Goal: Communication & Community: Ask a question

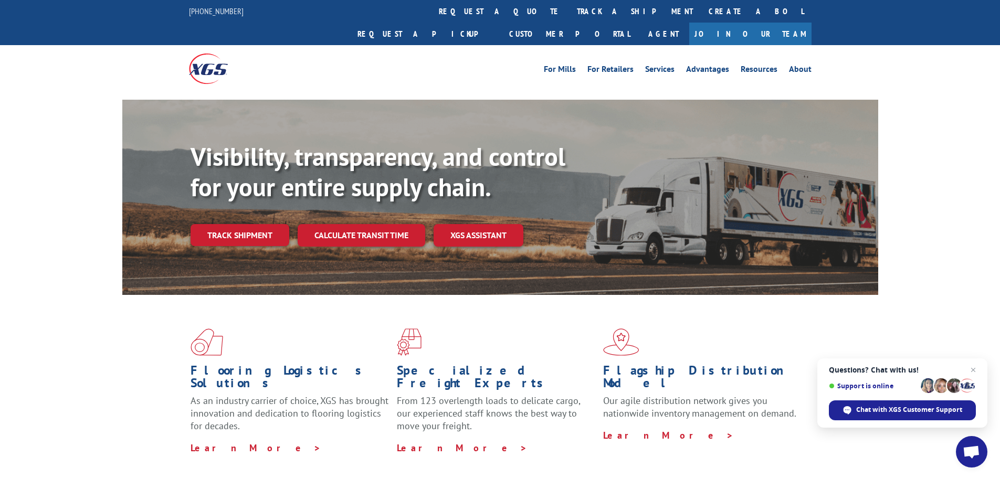
click at [229, 224] on link "Track shipment" at bounding box center [240, 235] width 99 height 22
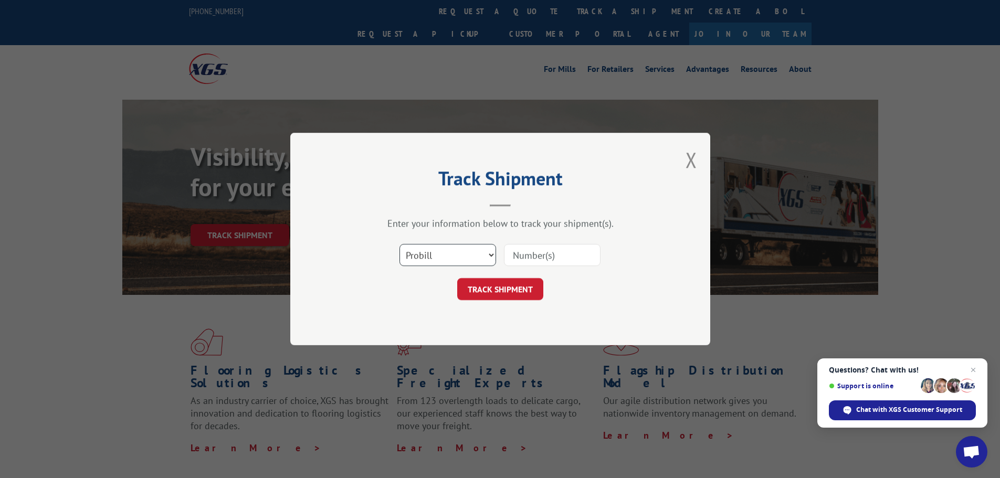
click at [477, 250] on select "Select category... Probill BOL PO" at bounding box center [447, 255] width 97 height 22
select select "po"
click at [399, 244] on select "Select category... Probill BOL PO" at bounding box center [447, 255] width 97 height 22
drag, startPoint x: 548, startPoint y: 241, endPoint x: 544, endPoint y: 253, distance: 12.3
click at [547, 242] on div "Select category... Probill BOL PO" at bounding box center [500, 255] width 315 height 35
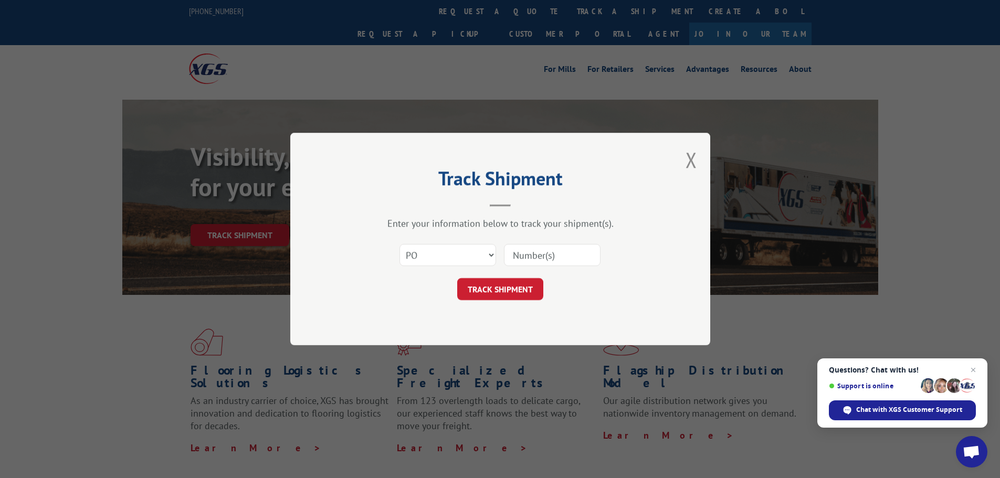
click at [544, 253] on input at bounding box center [552, 255] width 97 height 22
paste input "19903251"
type input "19903251"
click at [512, 292] on button "TRACK SHIPMENT" at bounding box center [500, 289] width 86 height 22
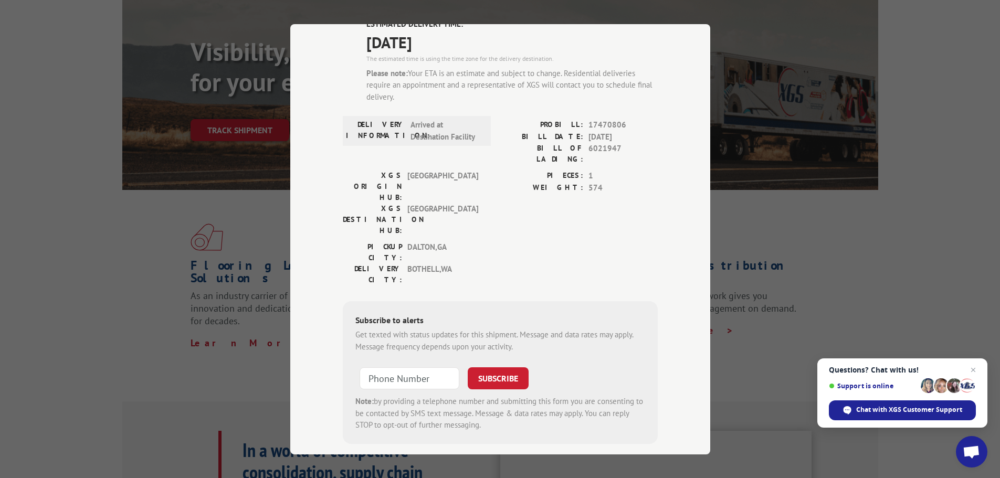
scroll to position [157, 0]
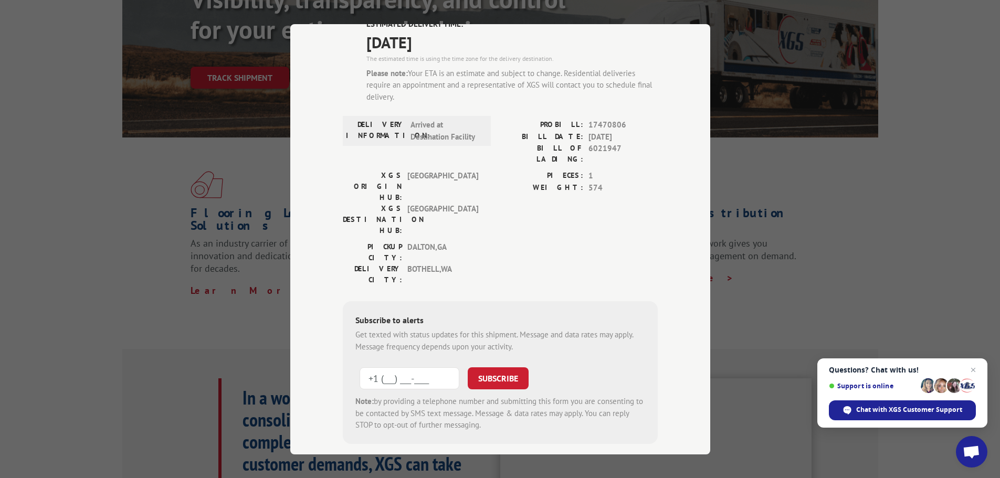
drag, startPoint x: 409, startPoint y: 316, endPoint x: 416, endPoint y: 314, distance: 7.6
click at [408, 367] on input "+1 (___) ___-____" at bounding box center [410, 378] width 100 height 22
paste input "425) 876-4014"
type input "[PHONE_NUMBER]"
click at [491, 367] on button "SUBSCRIBE" at bounding box center [498, 378] width 61 height 22
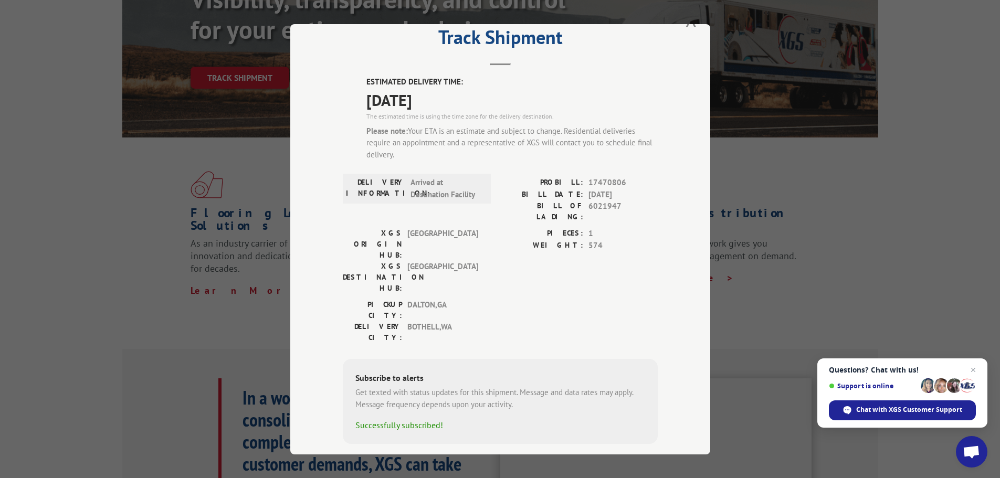
scroll to position [0, 0]
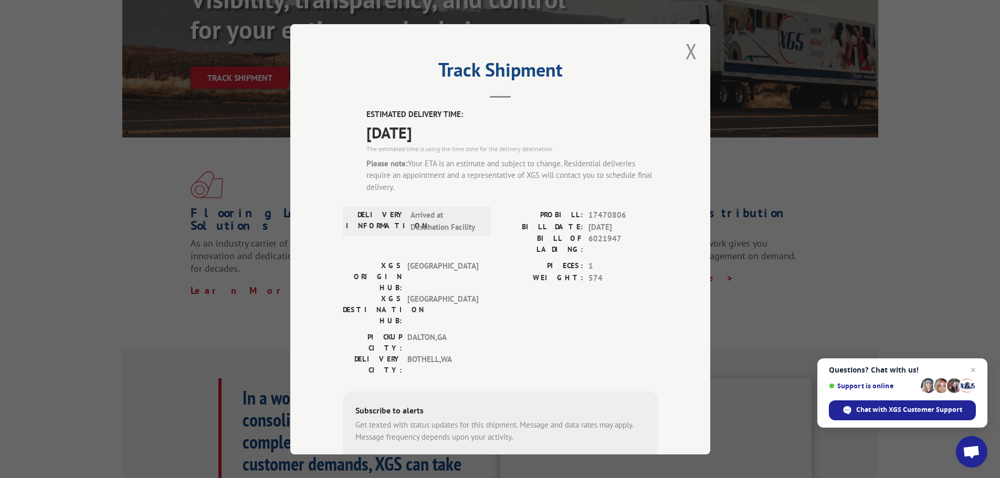
click at [592, 169] on div "Please note: Your ETA is an estimate and subject to change. Residential deliver…" at bounding box center [511, 175] width 291 height 36
click at [620, 116] on label "ESTIMATED DELIVERY TIME:" at bounding box center [511, 115] width 291 height 12
click at [868, 404] on div "Chat with XGS Customer Support" at bounding box center [902, 410] width 147 height 20
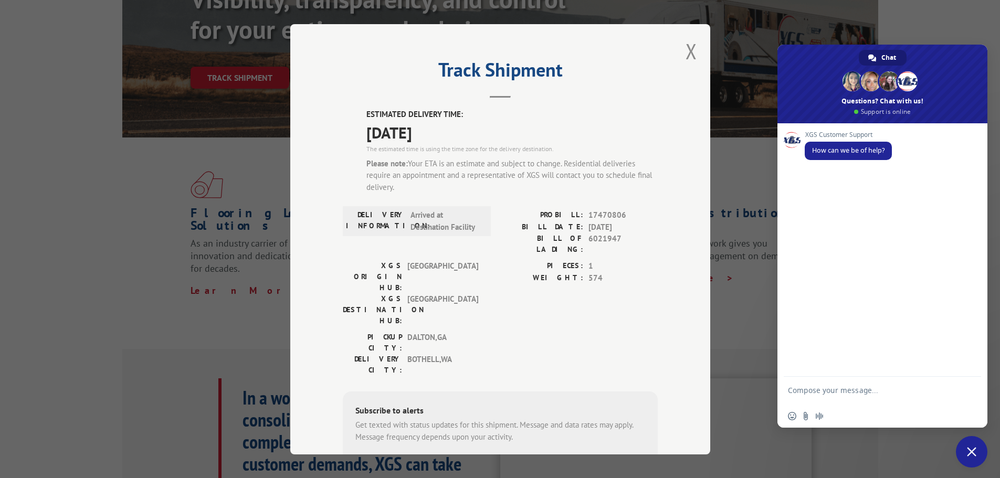
click at [833, 393] on textarea "Compose your message..." at bounding box center [871, 395] width 166 height 19
type textarea "W"
type textarea "when will I expect my delivery?"
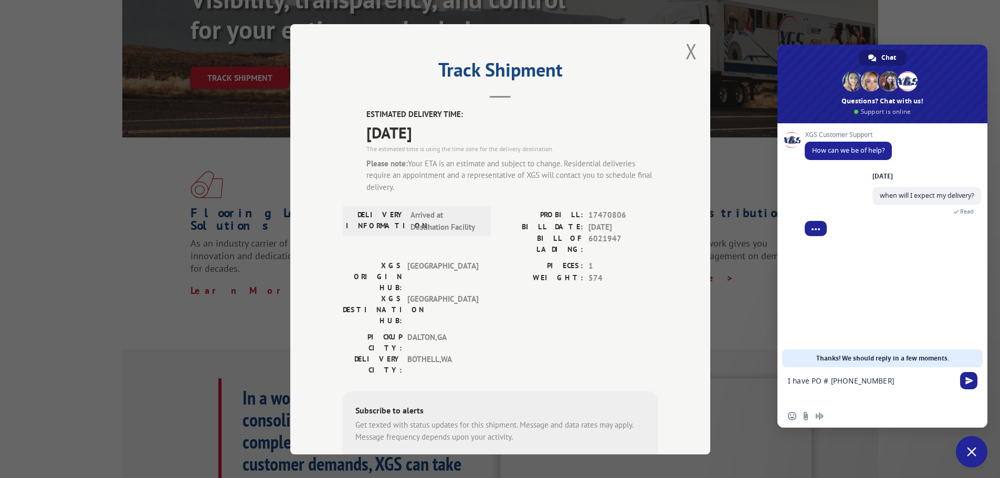
drag, startPoint x: 880, startPoint y: 381, endPoint x: 832, endPoint y: 378, distance: 47.3
click at [832, 378] on textarea "I have PO # [PHONE_NUMBER]" at bounding box center [871, 390] width 166 height 28
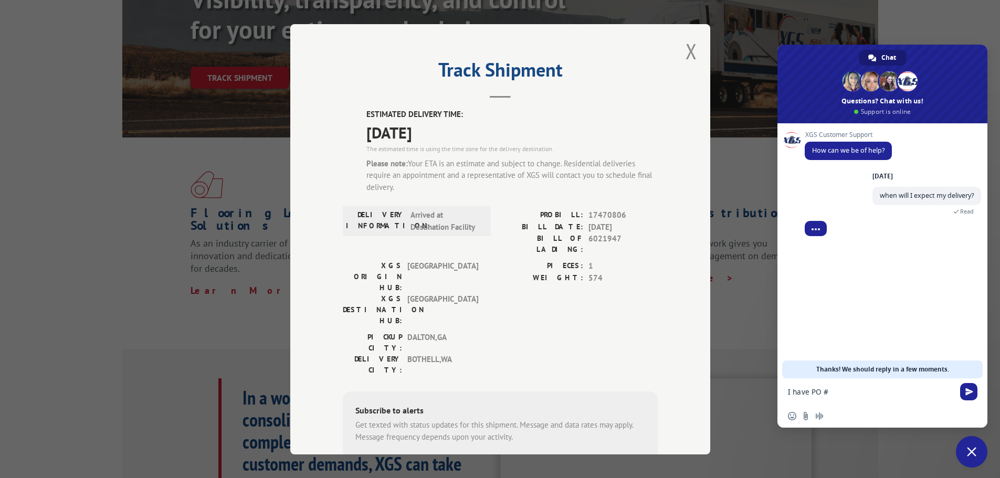
paste textarea "19903251"
type textarea "I have PO # 19903251"
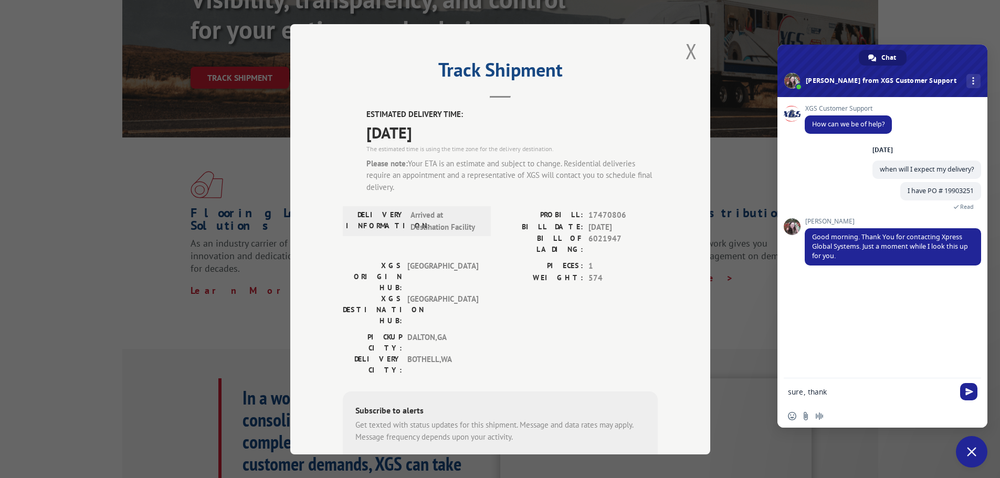
type textarea "sure, thanks"
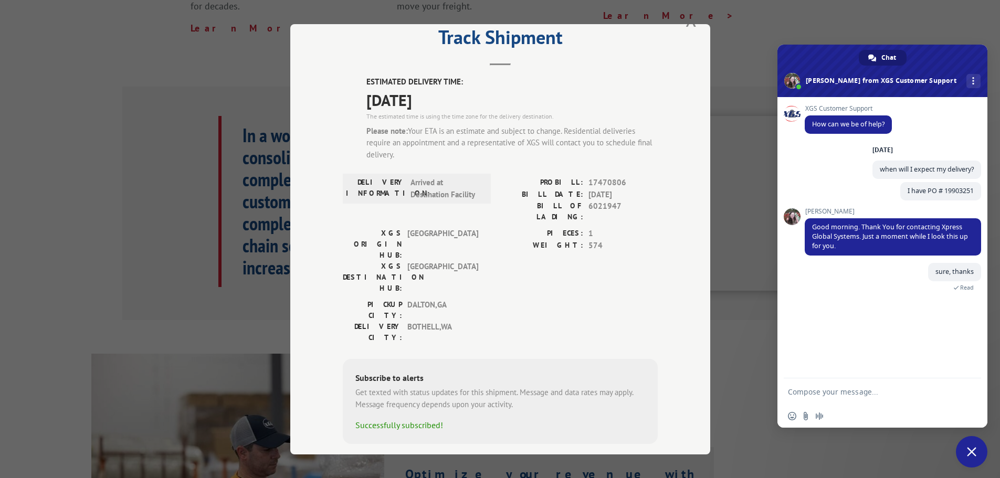
scroll to position [525, 0]
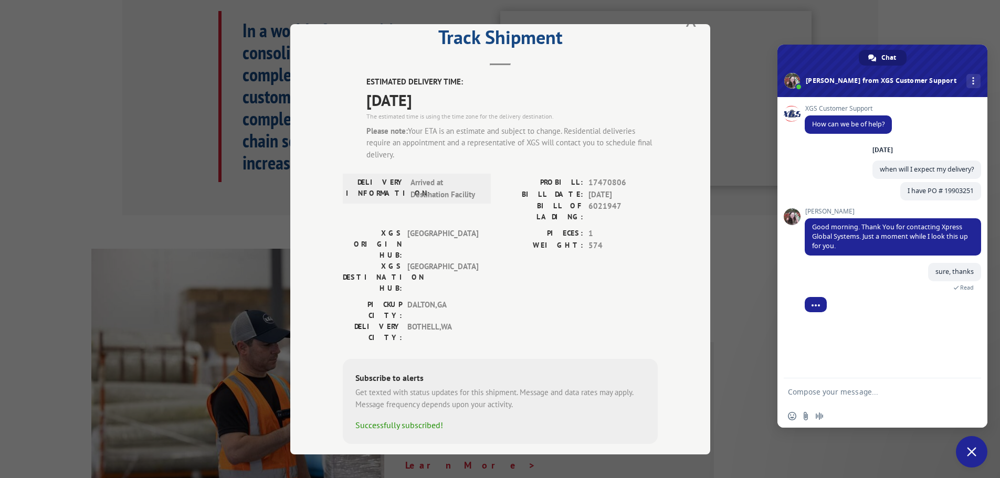
click at [607, 255] on div "PIECES: 1 WEIGHT: 574" at bounding box center [578, 263] width 157 height 71
click at [885, 300] on div "sure, thanks A few seconds ago Read" at bounding box center [893, 283] width 176 height 40
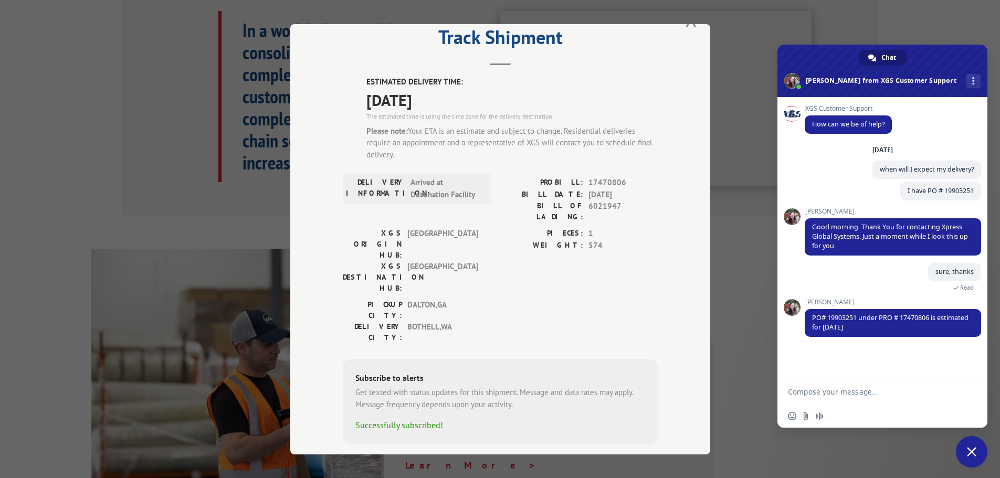
click at [900, 353] on div "XGS Customer Support How can we be of help? [DATE] when will I expect my delive…" at bounding box center [882, 237] width 210 height 281
click at [835, 394] on textarea "Compose your message..." at bounding box center [871, 391] width 166 height 9
type textarea "do you have time frame?"
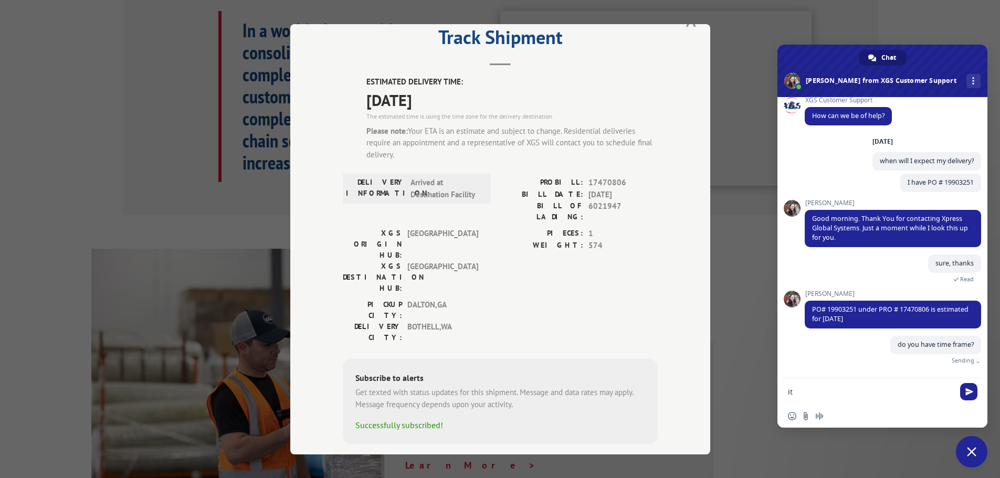
scroll to position [0, 0]
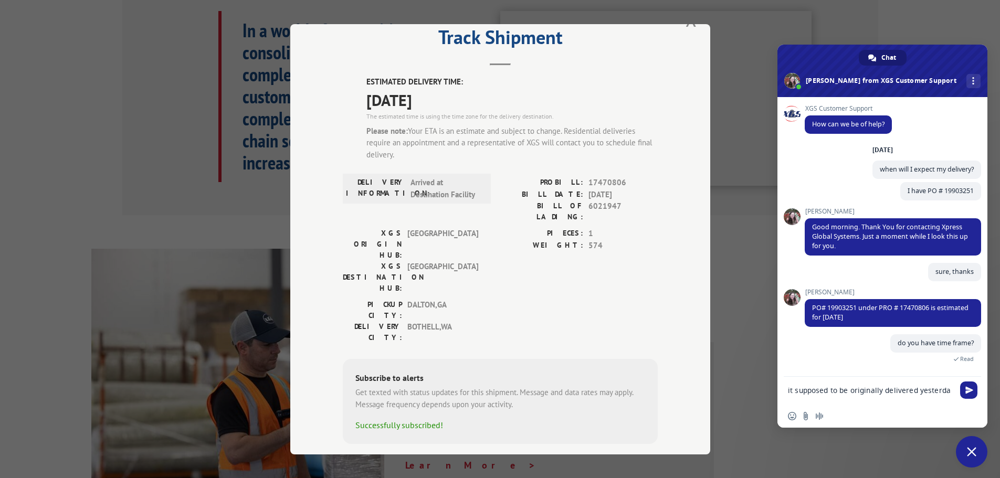
type textarea "it supposed to be originally delivered [DATE]"
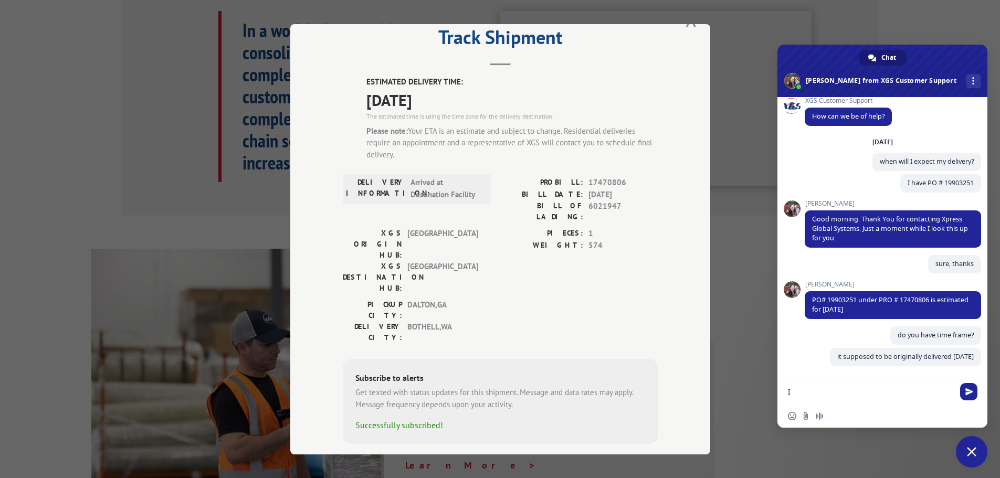
scroll to position [18, 0]
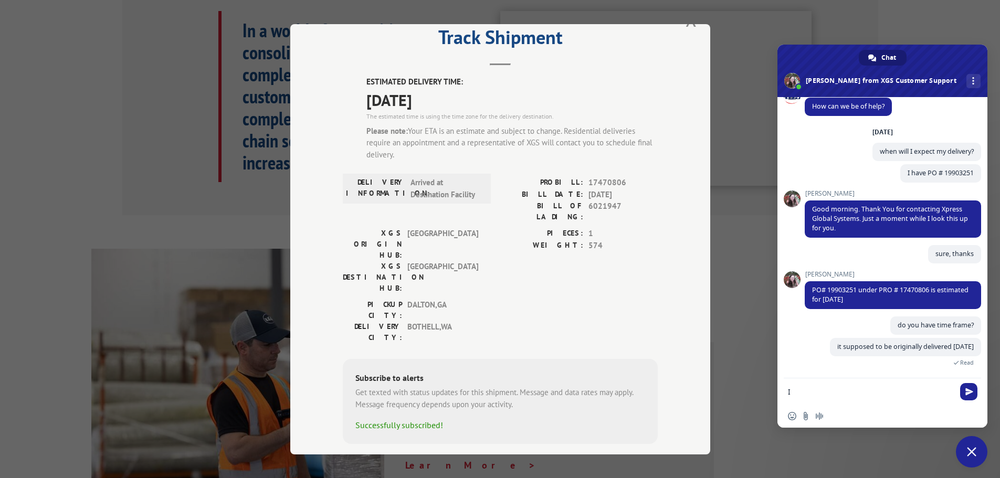
type textarea "I"
type textarea "my installer waited all day for nothing"
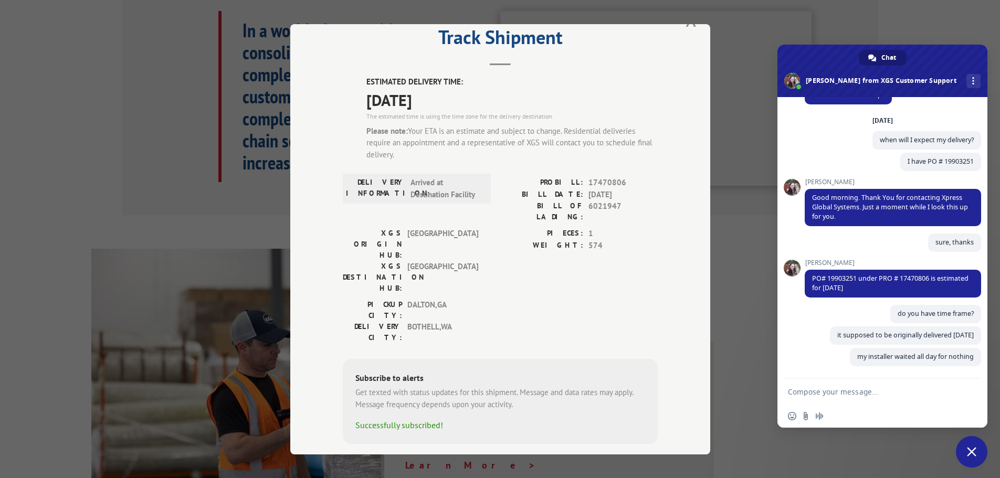
scroll to position [39, 0]
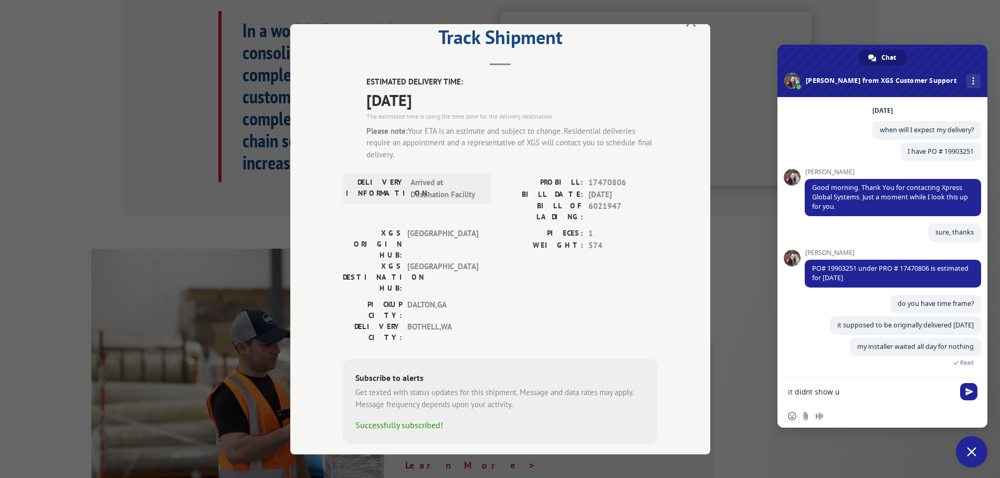
type textarea "it didnt show up"
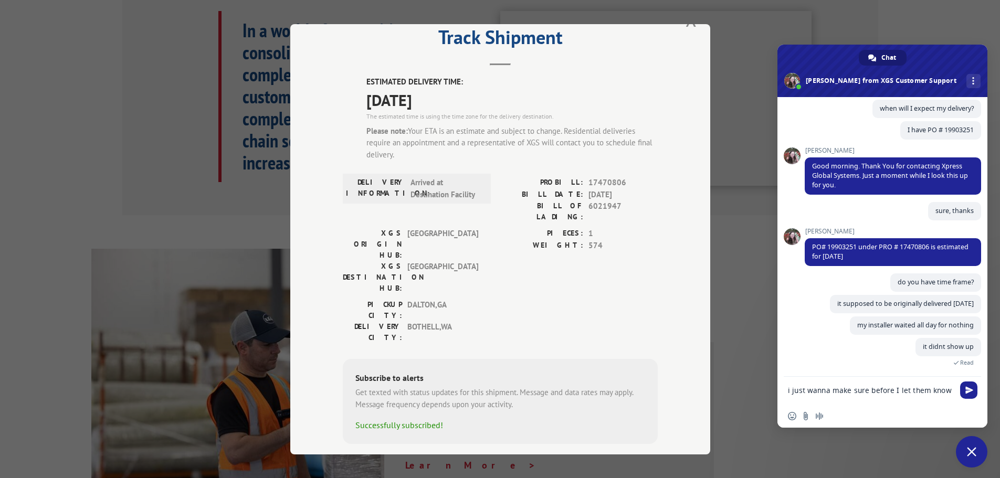
scroll to position [62, 0]
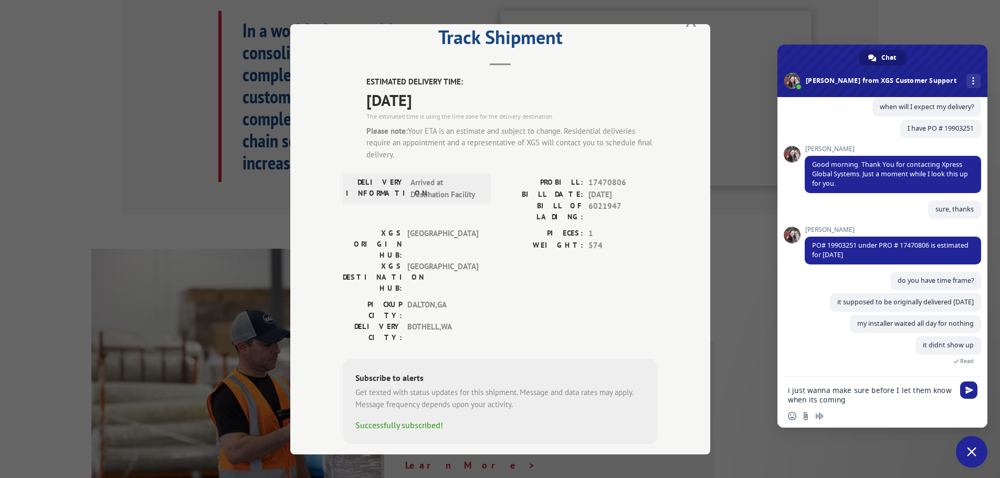
type textarea "i just wanna make sure before I let them know when its coming"
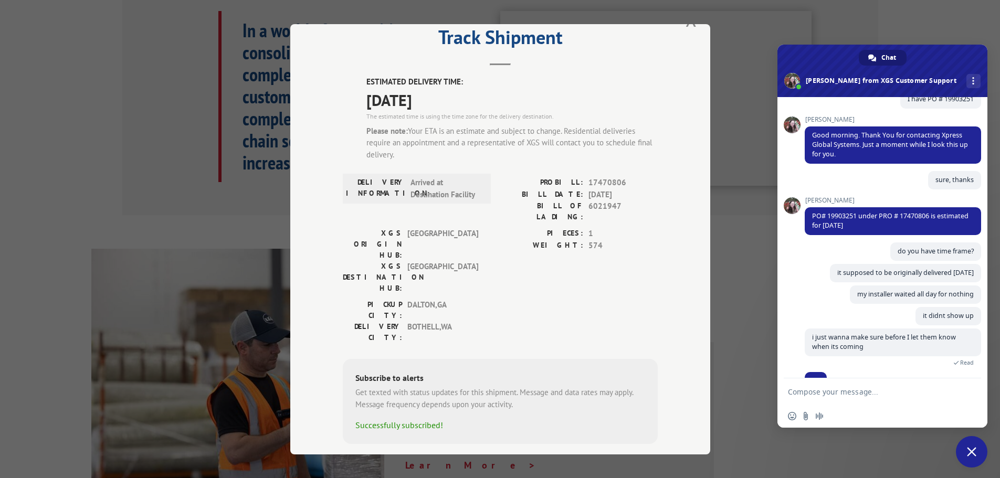
scroll to position [112, 0]
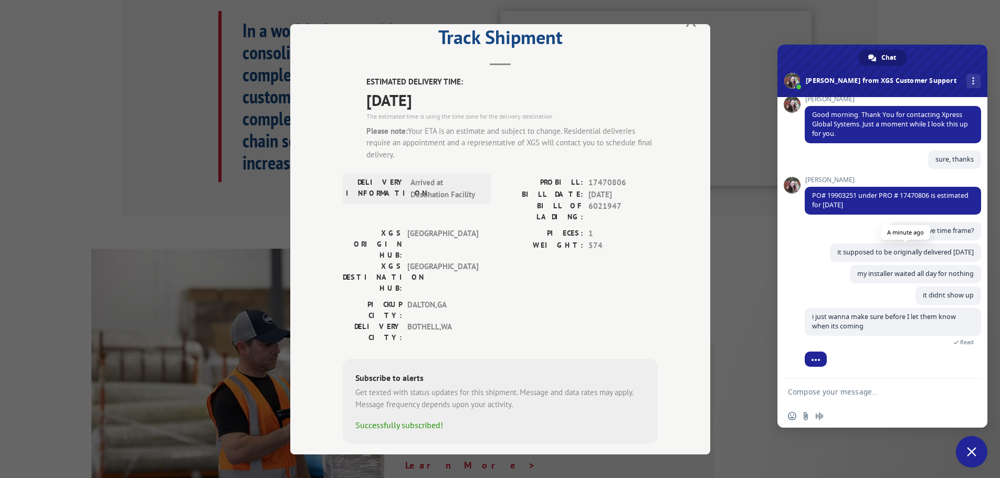
click at [885, 251] on span "it supposed to be originally delivered [DATE]" at bounding box center [905, 252] width 136 height 9
click at [796, 393] on textarea "Compose your message..." at bounding box center [871, 391] width 166 height 9
click at [795, 393] on textarea "Compose your message..." at bounding box center [871, 391] width 166 height 9
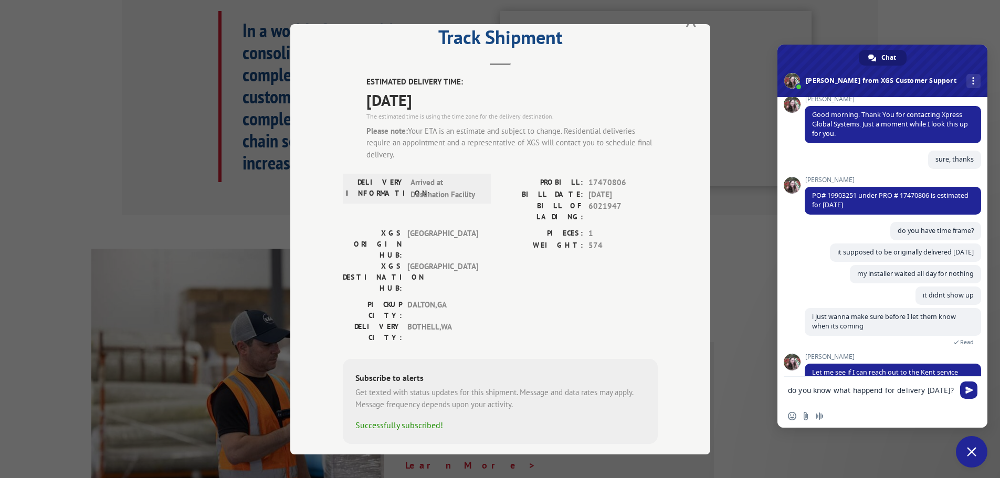
scroll to position [158, 0]
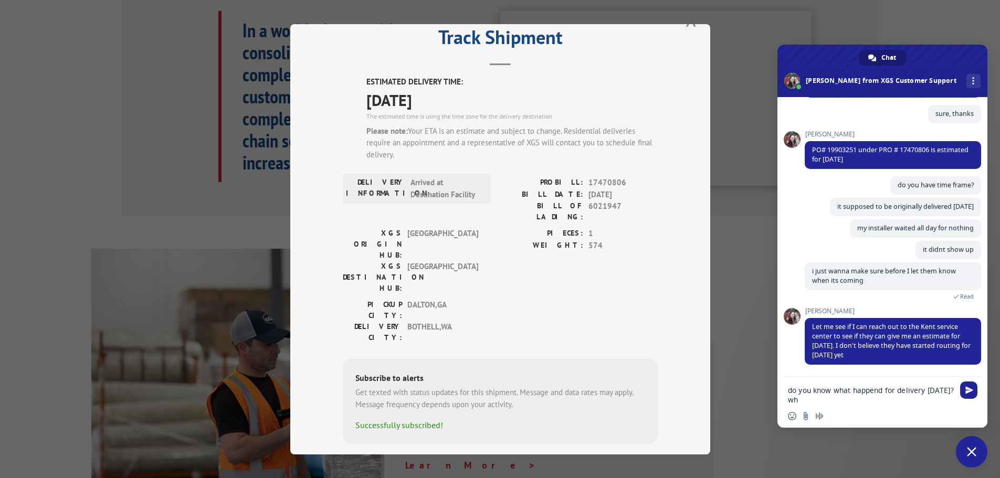
type textarea "do you know what happend for delivery [DATE]? why"
click at [789, 392] on textarea "do you know what happend for delivery [DATE]? why" at bounding box center [871, 395] width 166 height 19
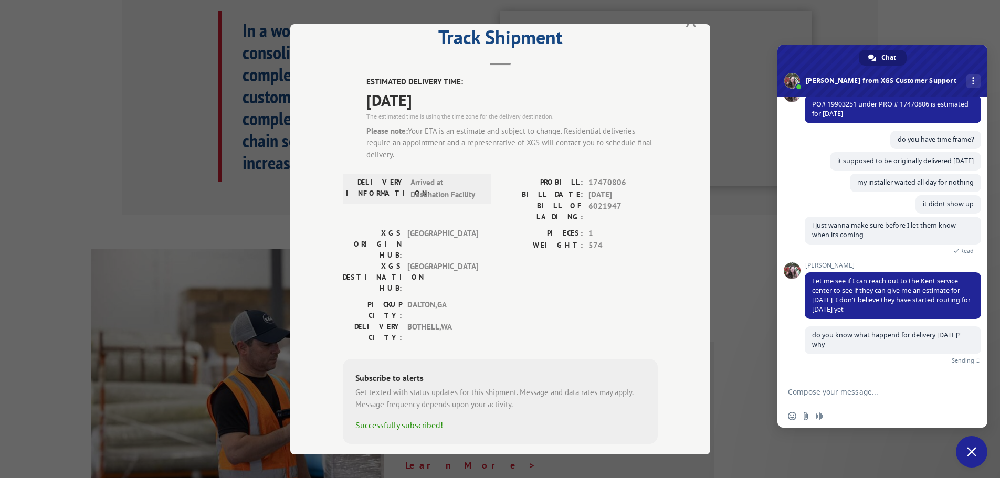
scroll to position [192, 0]
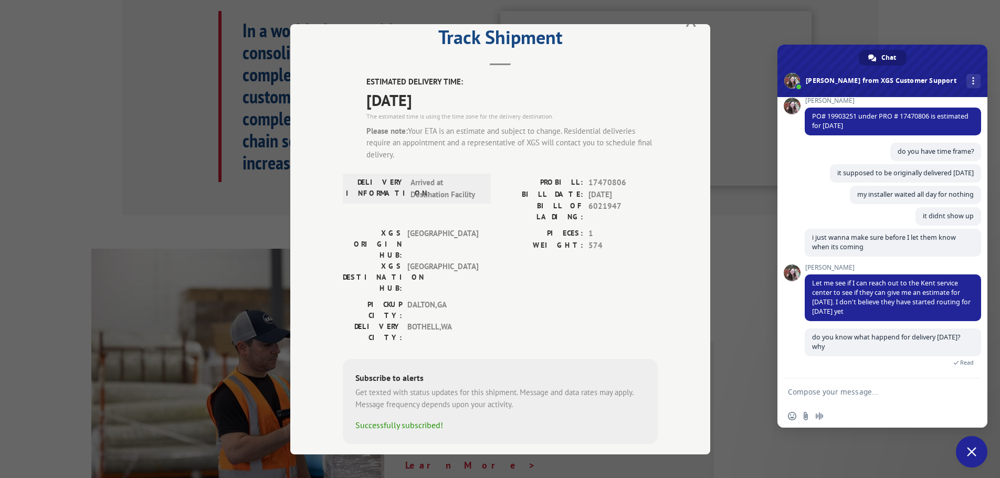
click at [845, 384] on form at bounding box center [871, 392] width 166 height 28
click at [837, 387] on form at bounding box center [871, 392] width 166 height 28
click at [831, 395] on textarea "Compose your message..." at bounding box center [871, 391] width 166 height 9
click at [621, 248] on div "PIECES: 1 WEIGHT: 574" at bounding box center [578, 263] width 157 height 71
click at [840, 389] on textarea "Compose your message..." at bounding box center [871, 391] width 166 height 9
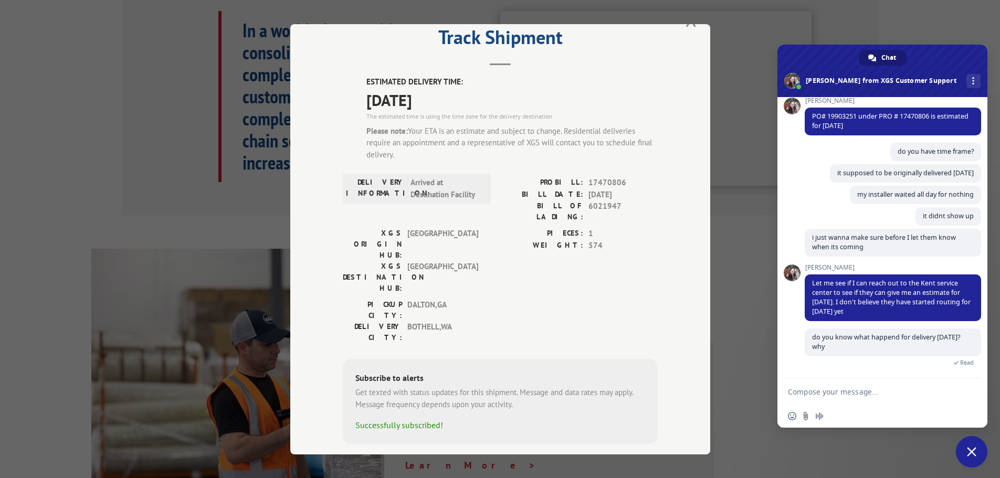
click at [821, 385] on form at bounding box center [871, 392] width 166 height 28
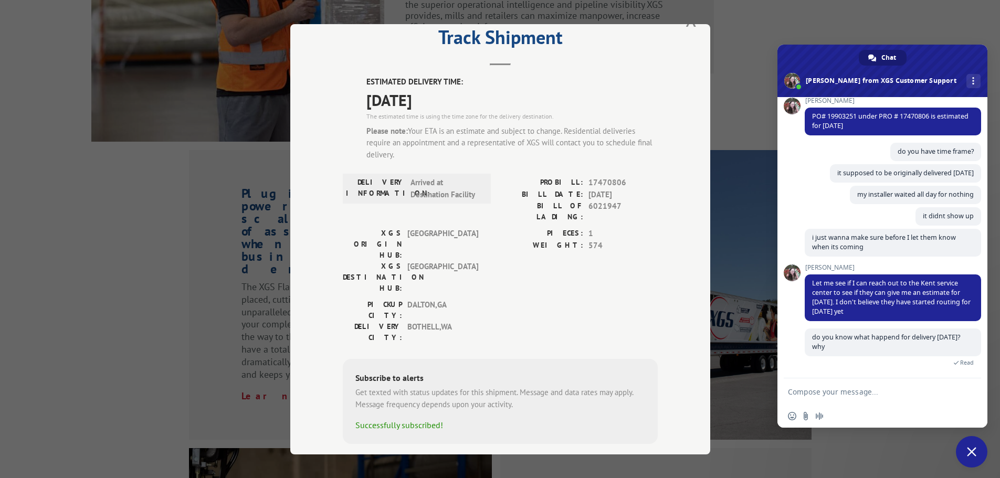
click at [804, 395] on textarea "Compose your message..." at bounding box center [871, 391] width 166 height 9
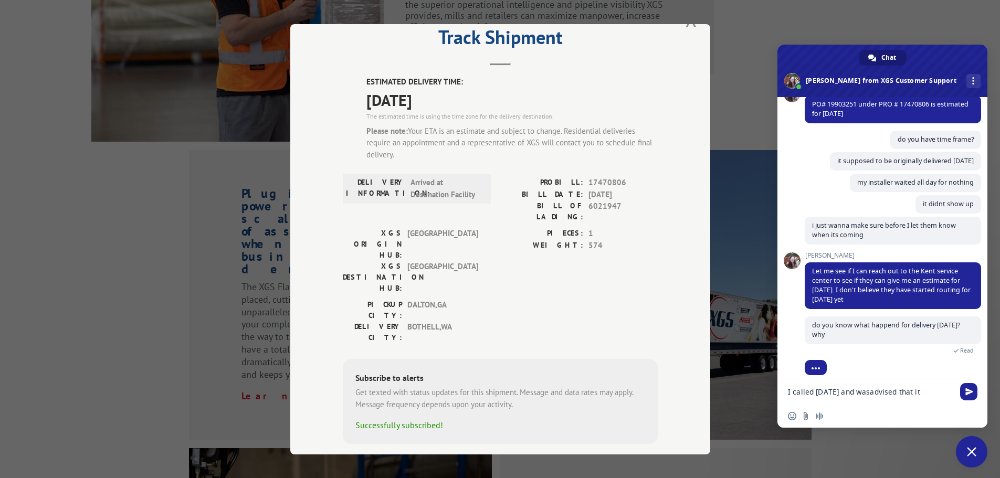
click at [877, 388] on textarea "I called [DATE] and wasadvised that it" at bounding box center [871, 391] width 166 height 9
click at [937, 394] on textarea "I called [DATE] and was advised that it" at bounding box center [871, 391] width 166 height 9
type textarea "I called [DATE] and was advised that its its out for delivery and Im on the 10t…"
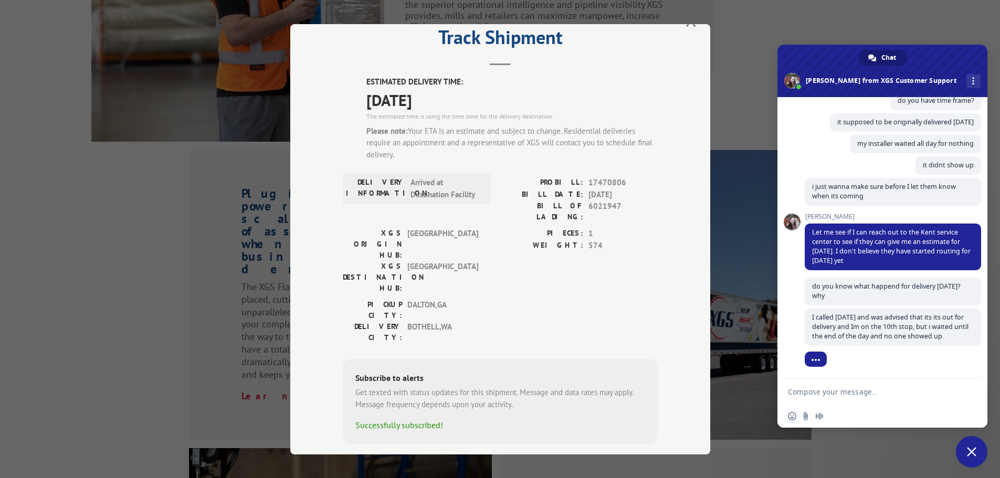
scroll to position [252, 0]
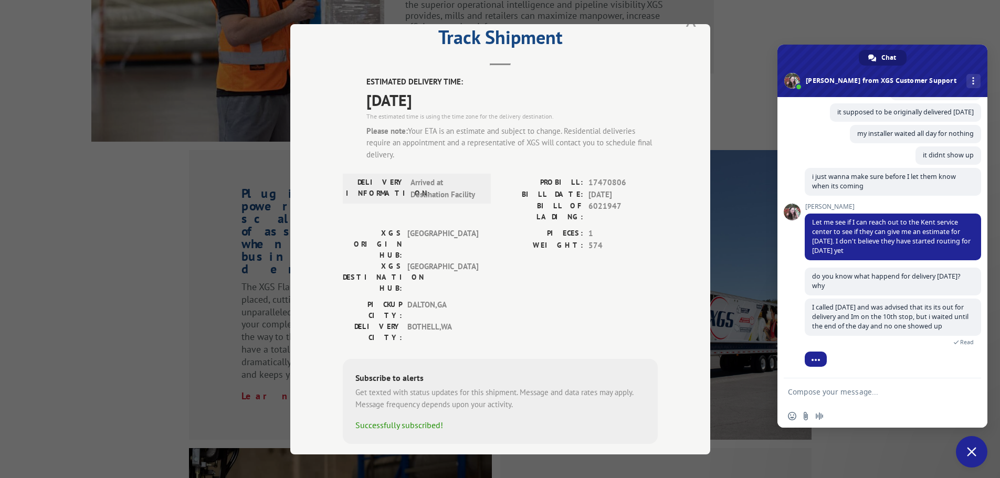
click at [685, 24] on button "Close modal" at bounding box center [691, 19] width 12 height 28
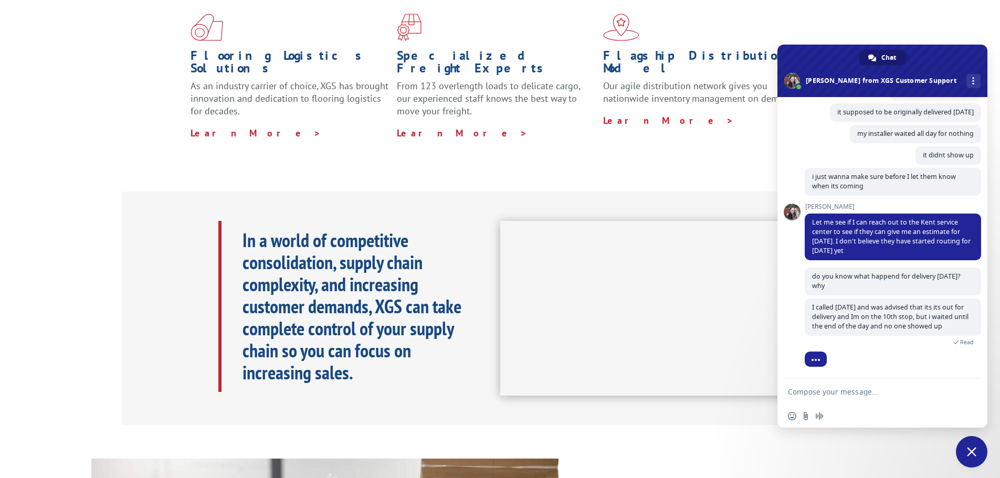
scroll to position [262, 0]
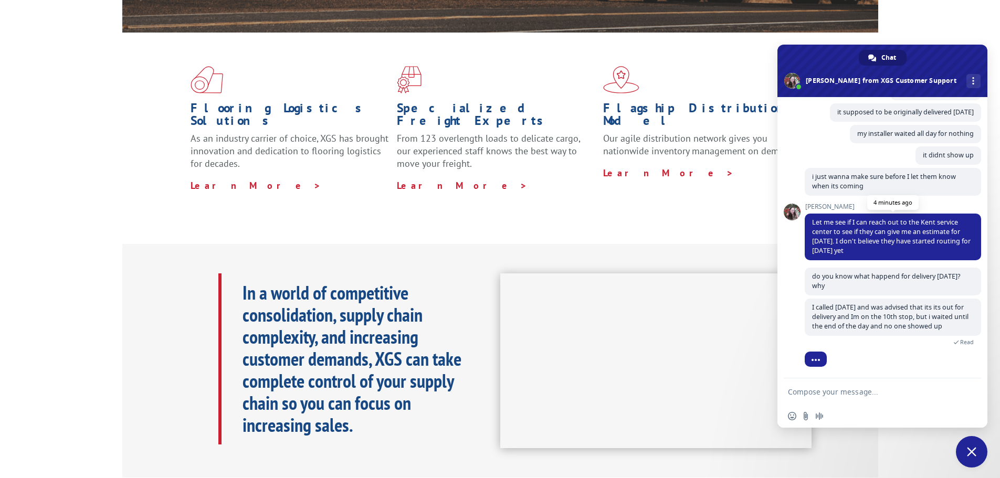
click at [884, 249] on span "Let me see if I can reach out to the Kent service center to see if they can giv…" at bounding box center [893, 237] width 176 height 47
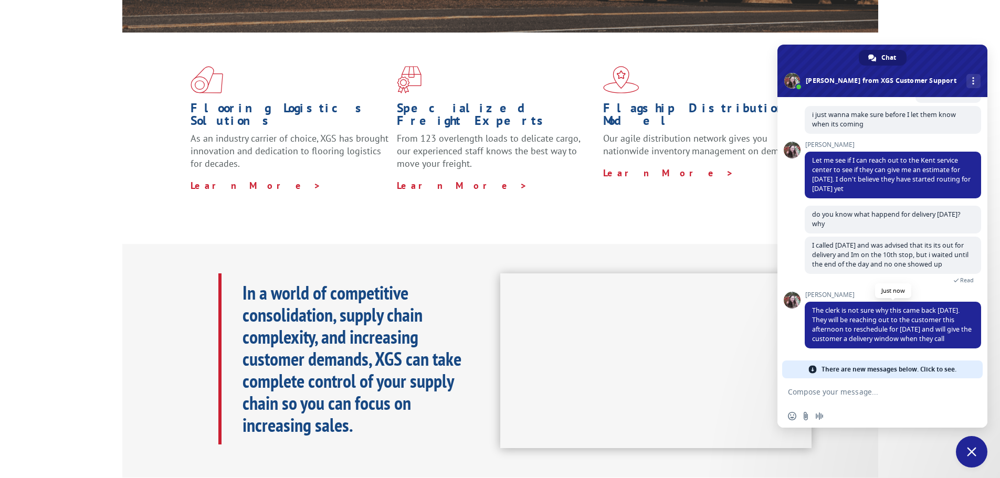
scroll to position [306, 0]
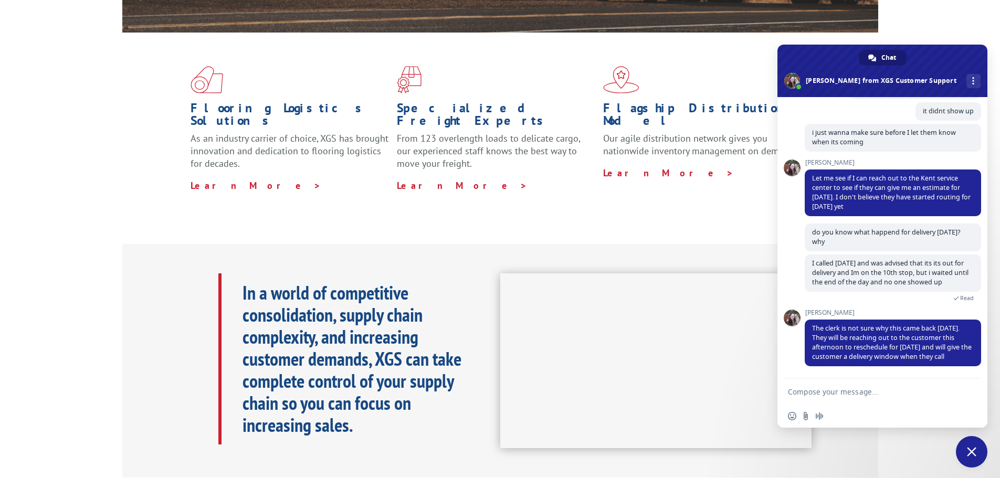
click at [839, 387] on textarea "Compose your message..." at bounding box center [871, 391] width 166 height 9
click at [874, 390] on textarea "Compose your message..." at bounding box center [871, 391] width 166 height 9
click at [827, 389] on textarea "Compose your message..." at bounding box center [871, 391] width 166 height 9
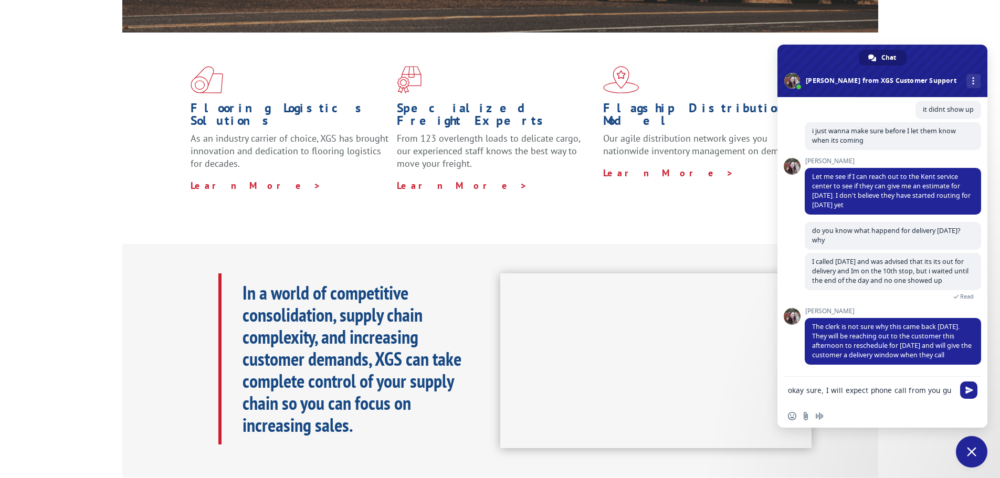
scroll to position [308, 0]
type textarea "okay sure, I will expect phone call from you guys"
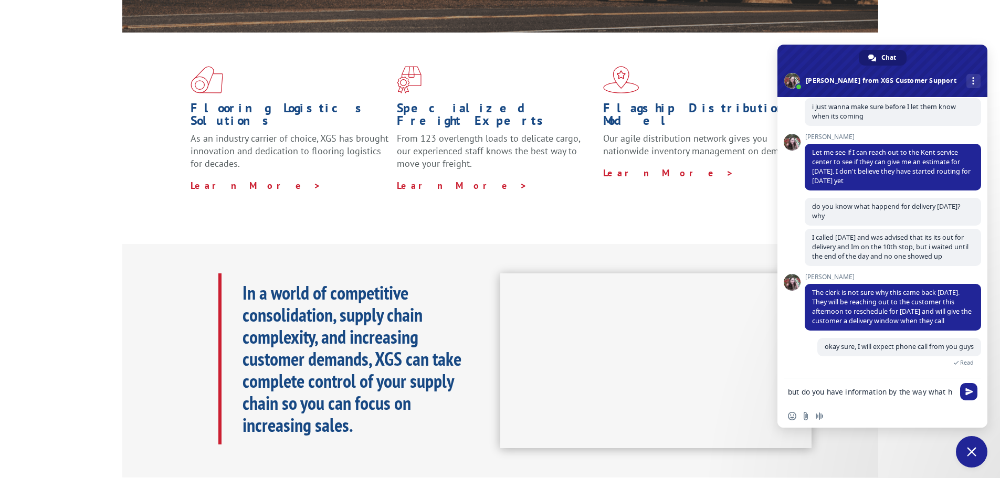
scroll to position [333, 0]
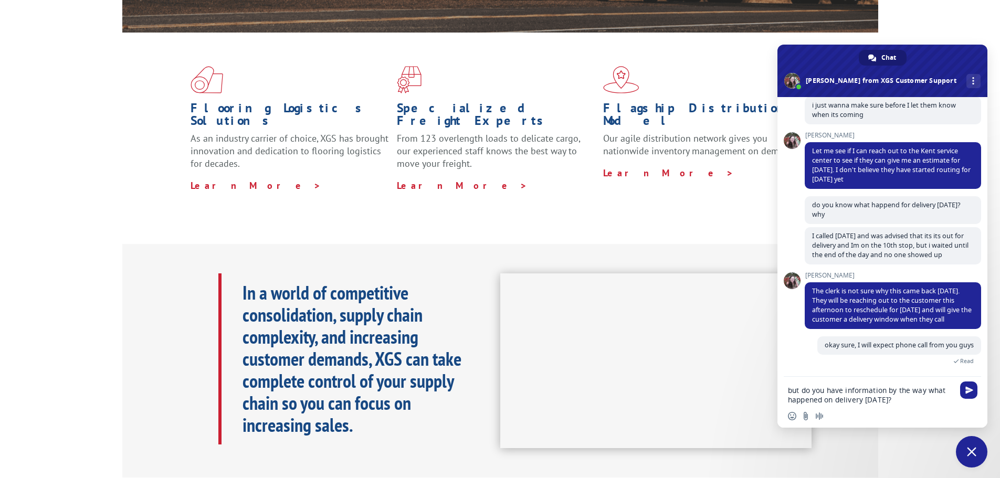
type textarea "but do you have information by the way what happened on delivery [DATE]??"
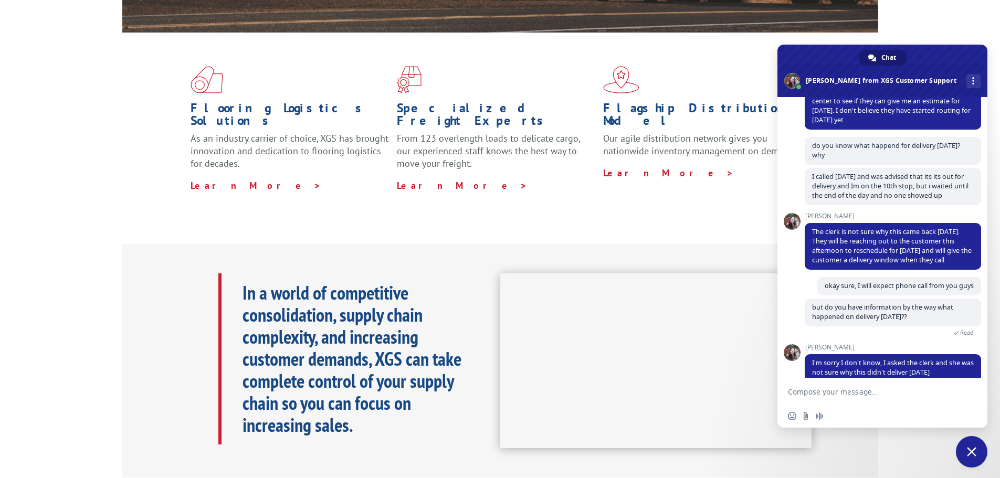
scroll to position [408, 0]
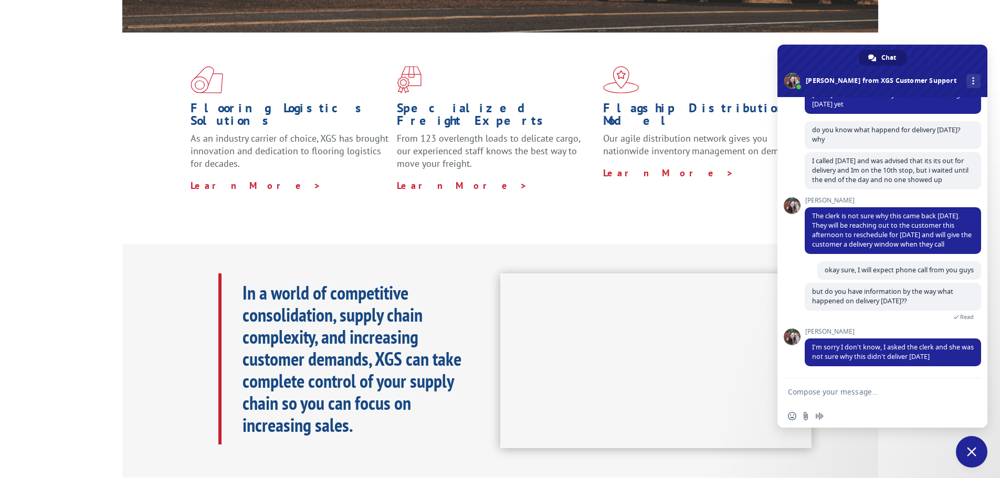
click at [818, 395] on textarea "Compose your message..." at bounding box center [871, 391] width 166 height 9
click at [819, 389] on textarea "Compose your message..." at bounding box center [871, 391] width 166 height 9
type textarea "alright, sure now orries"
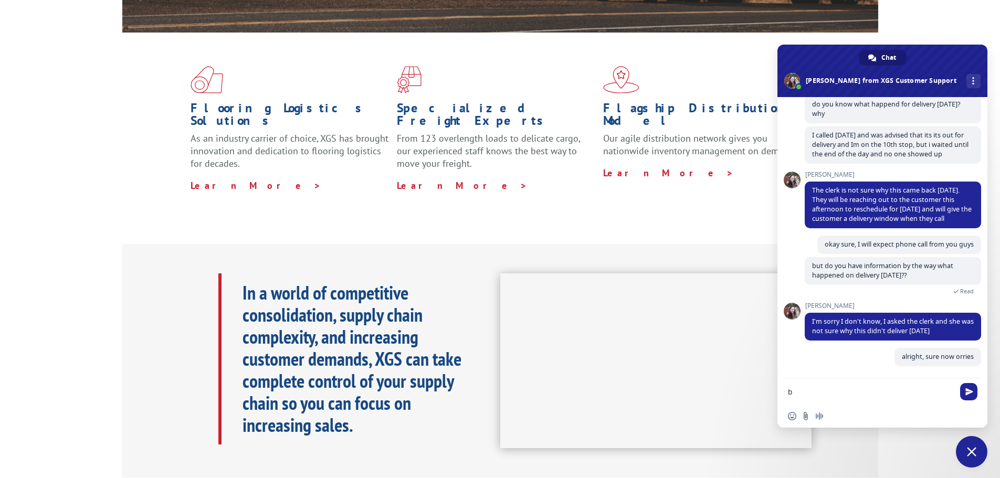
scroll to position [434, 0]
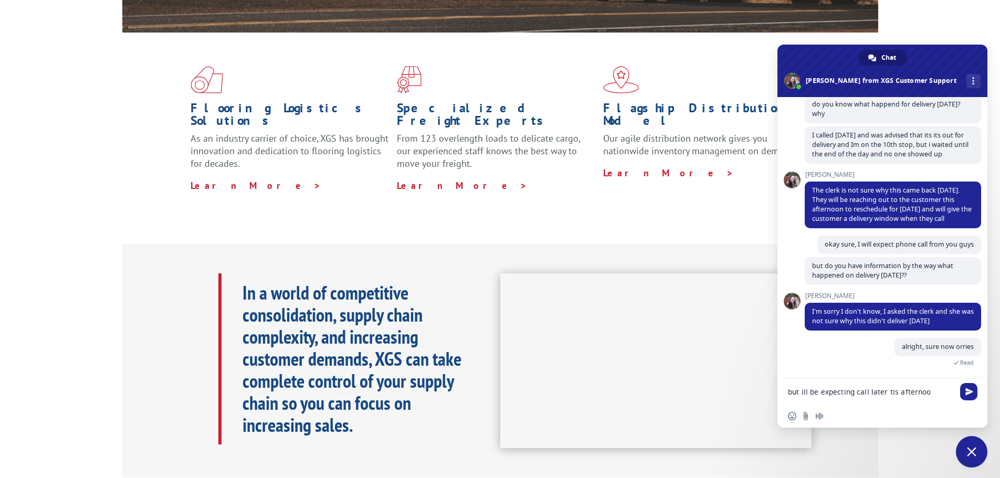
type textarea "but ill be expecting call later tis afternoon"
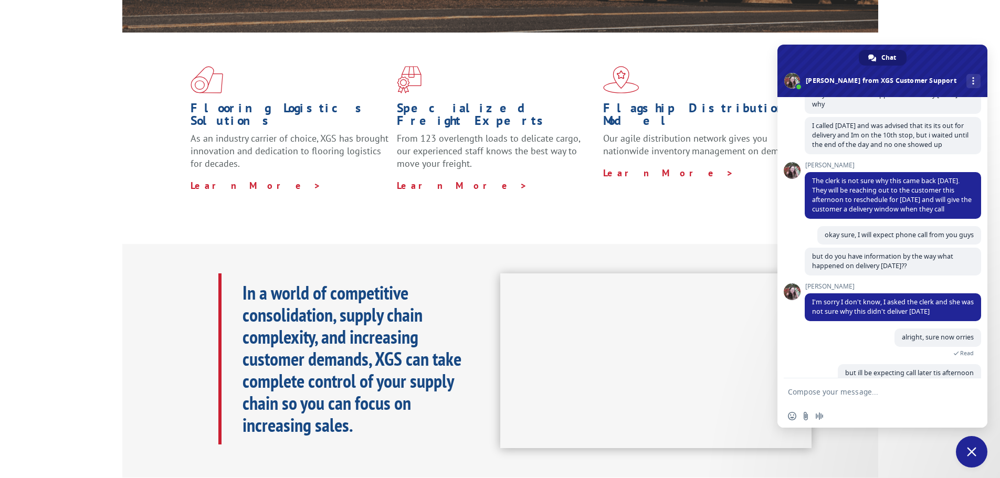
scroll to position [472, 0]
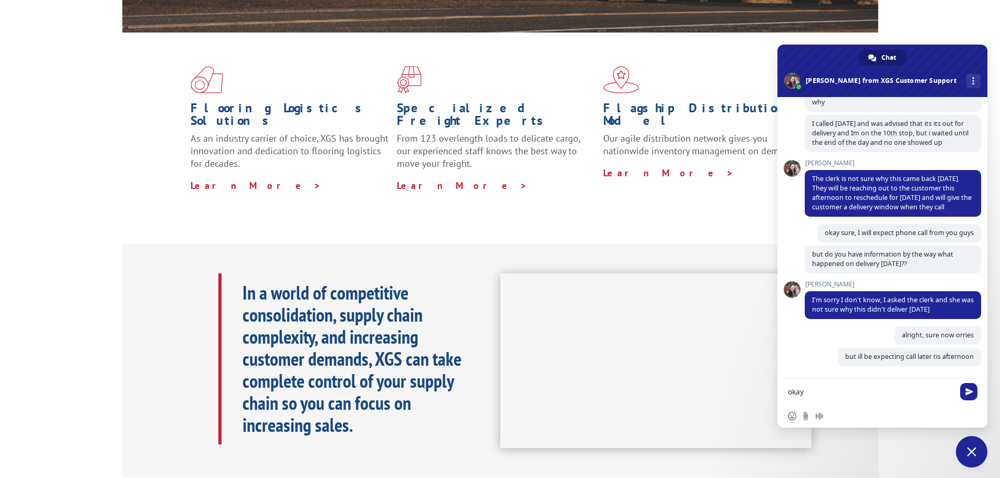
type textarea "okay?"
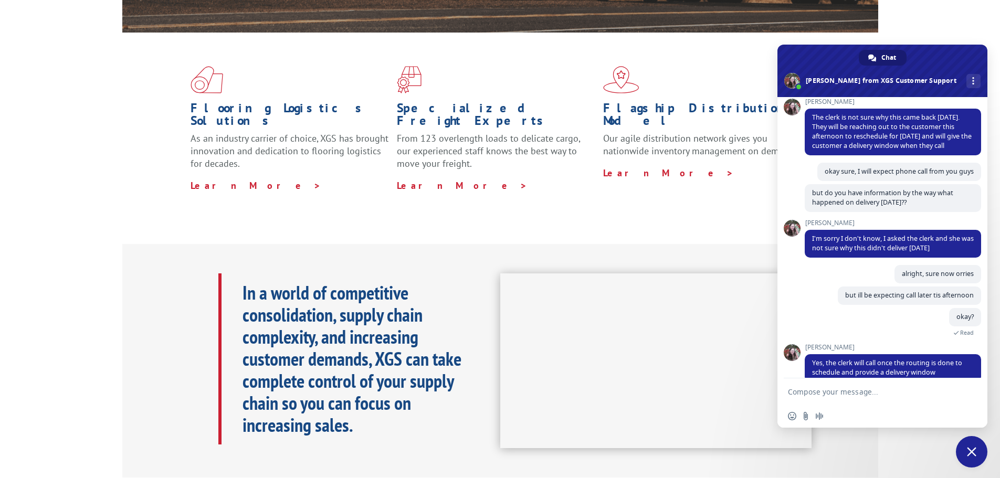
scroll to position [523, 0]
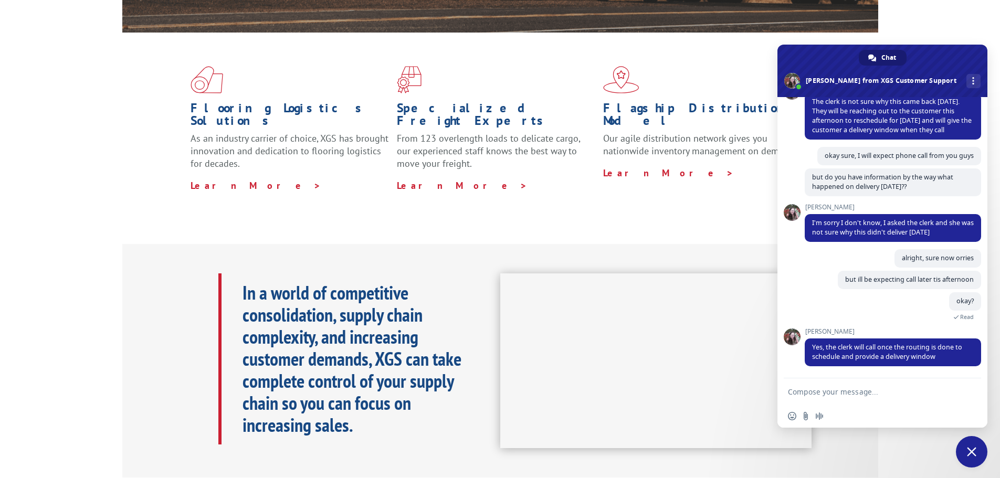
click at [879, 382] on form at bounding box center [871, 392] width 166 height 28
click at [871, 385] on form at bounding box center [871, 392] width 166 height 28
click at [871, 386] on form at bounding box center [871, 392] width 166 height 28
click at [825, 392] on textarea "Compose your message..." at bounding box center [871, 391] width 166 height 9
type textarea "alright, thanks much"
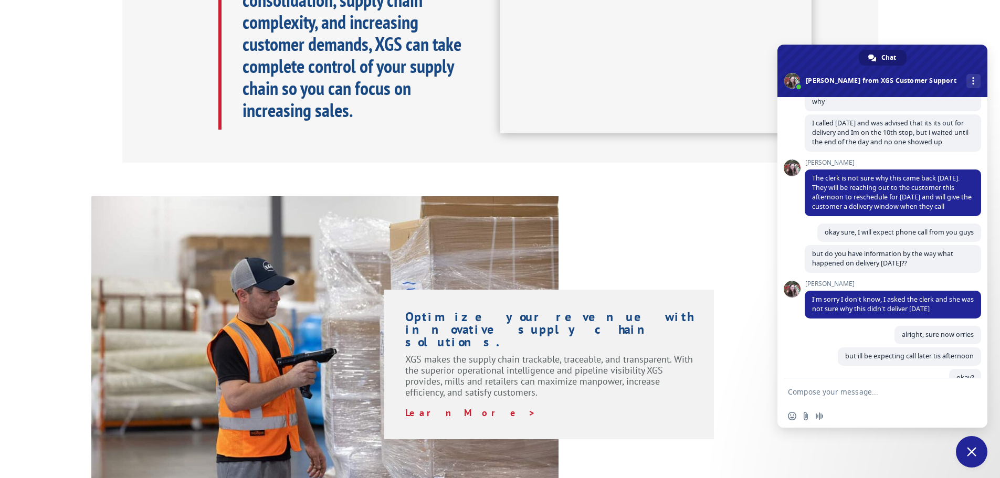
scroll to position [630, 0]
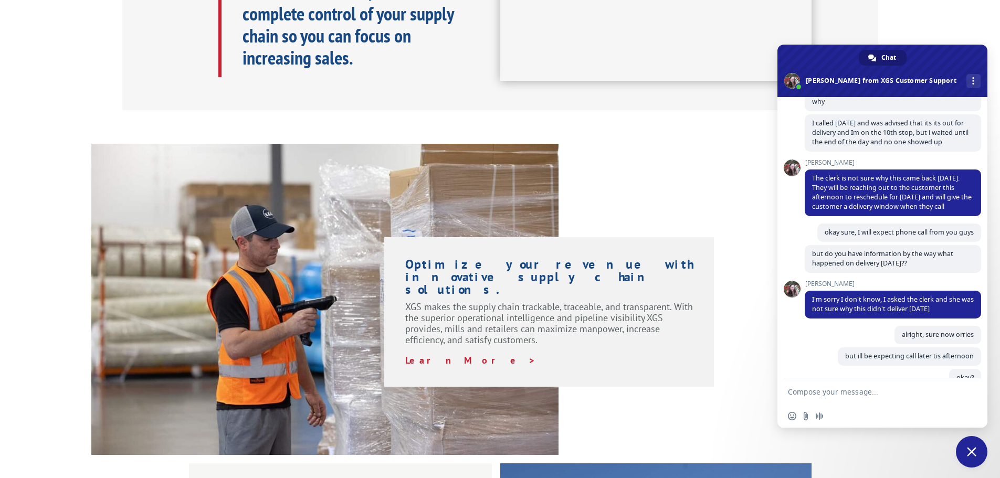
click at [838, 338] on div "alright, sure now orries 2 minutes ago" at bounding box center [893, 337] width 176 height 22
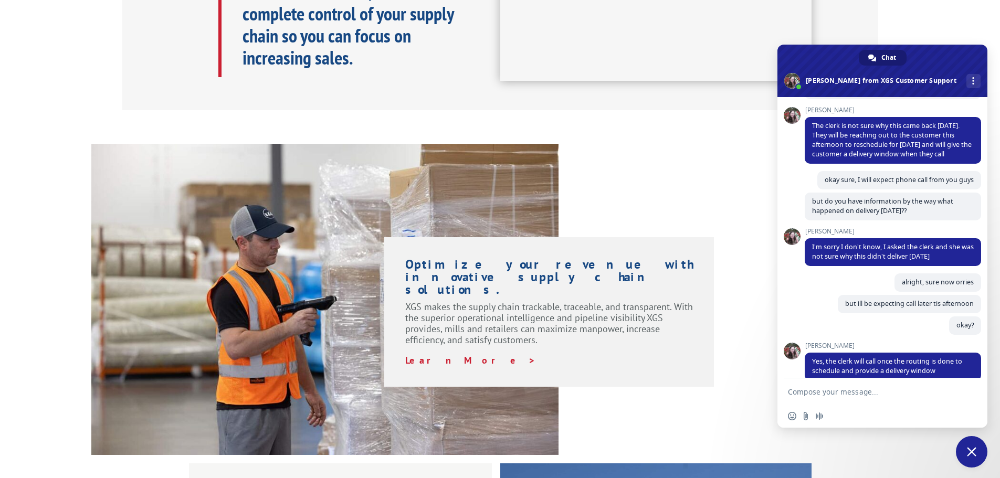
scroll to position [594, 0]
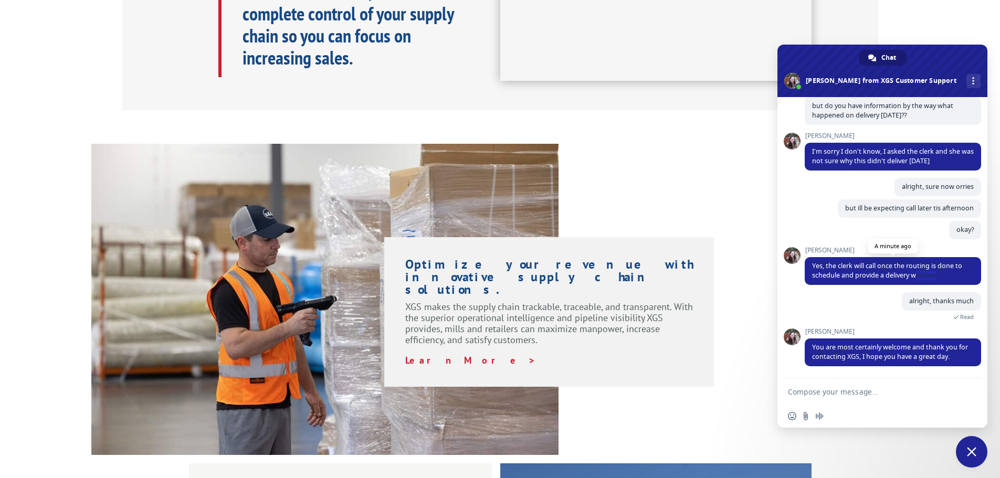
drag, startPoint x: 934, startPoint y: 276, endPoint x: 915, endPoint y: 283, distance: 20.0
click at [915, 283] on span "Yes, the clerk will call once the routing is done to schedule and provide a del…" at bounding box center [893, 271] width 176 height 28
click at [819, 313] on div "alright, thanks much A few seconds ago Read" at bounding box center [893, 310] width 176 height 36
click at [866, 301] on div "alright, thanks much A few seconds ago Read" at bounding box center [893, 310] width 176 height 36
click at [851, 315] on div "alright, thanks much A few seconds ago Read" at bounding box center [893, 310] width 176 height 36
